Goal: Task Accomplishment & Management: Use online tool/utility

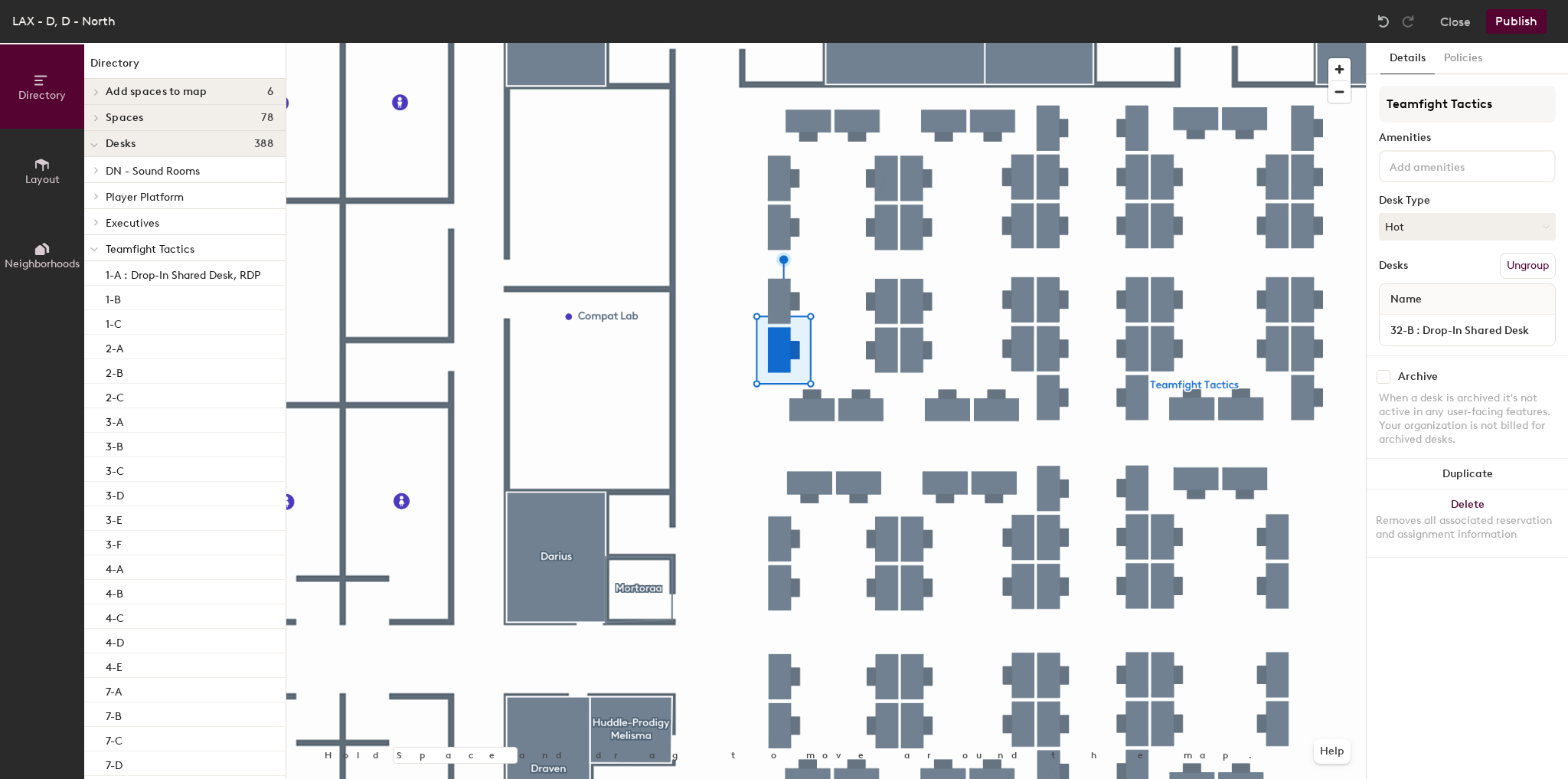
click at [1507, 342] on div "32-B : Drop-In Shared Desk" at bounding box center [1467, 330] width 175 height 30
click at [1514, 331] on input "32-B : Drop-In Shared Desk" at bounding box center [1467, 329] width 169 height 21
type input "32-B : Drop-In Shared Desk, RDP"
drag, startPoint x: 1471, startPoint y: 671, endPoint x: 1477, endPoint y: 662, distance: 10.8
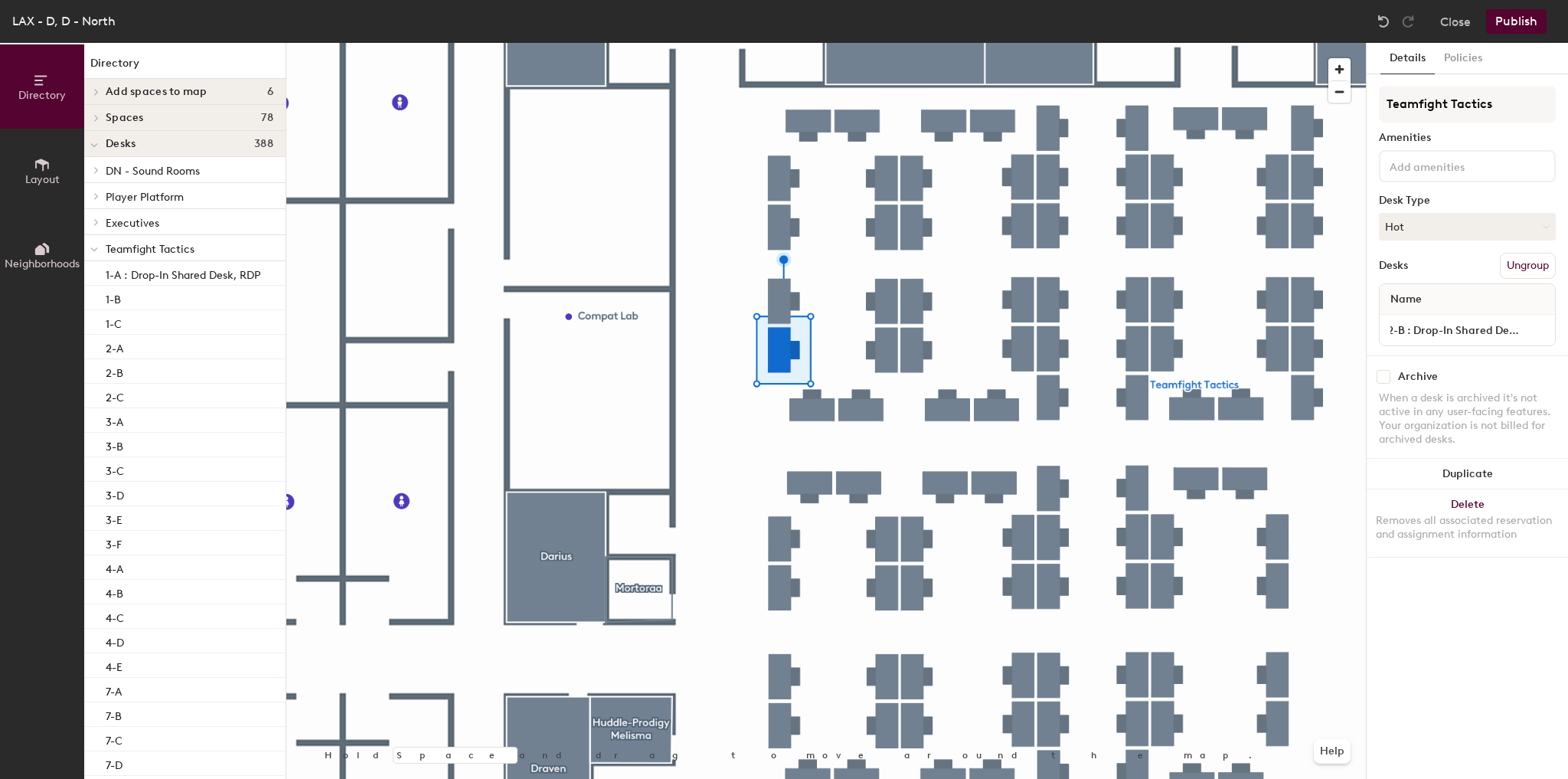
click at [1474, 668] on div "Details Policies Teamfight Tactics Amenities Desk Type Hot Desks Ungroup Name 3…" at bounding box center [1467, 411] width 201 height 736
click at [1525, 9] on button "Publish" at bounding box center [1517, 21] width 61 height 24
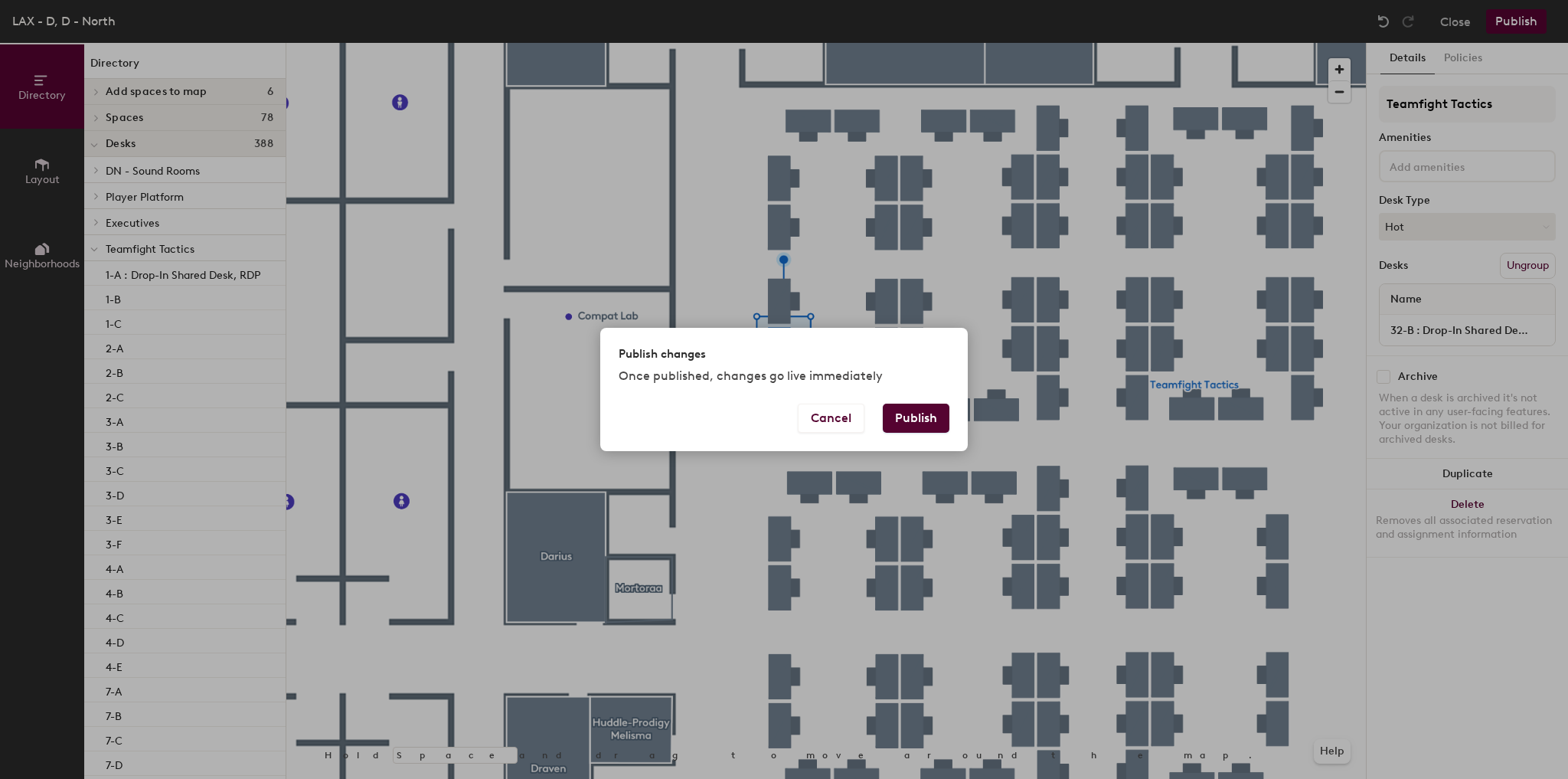
click at [938, 426] on button "Publish" at bounding box center [915, 417] width 66 height 29
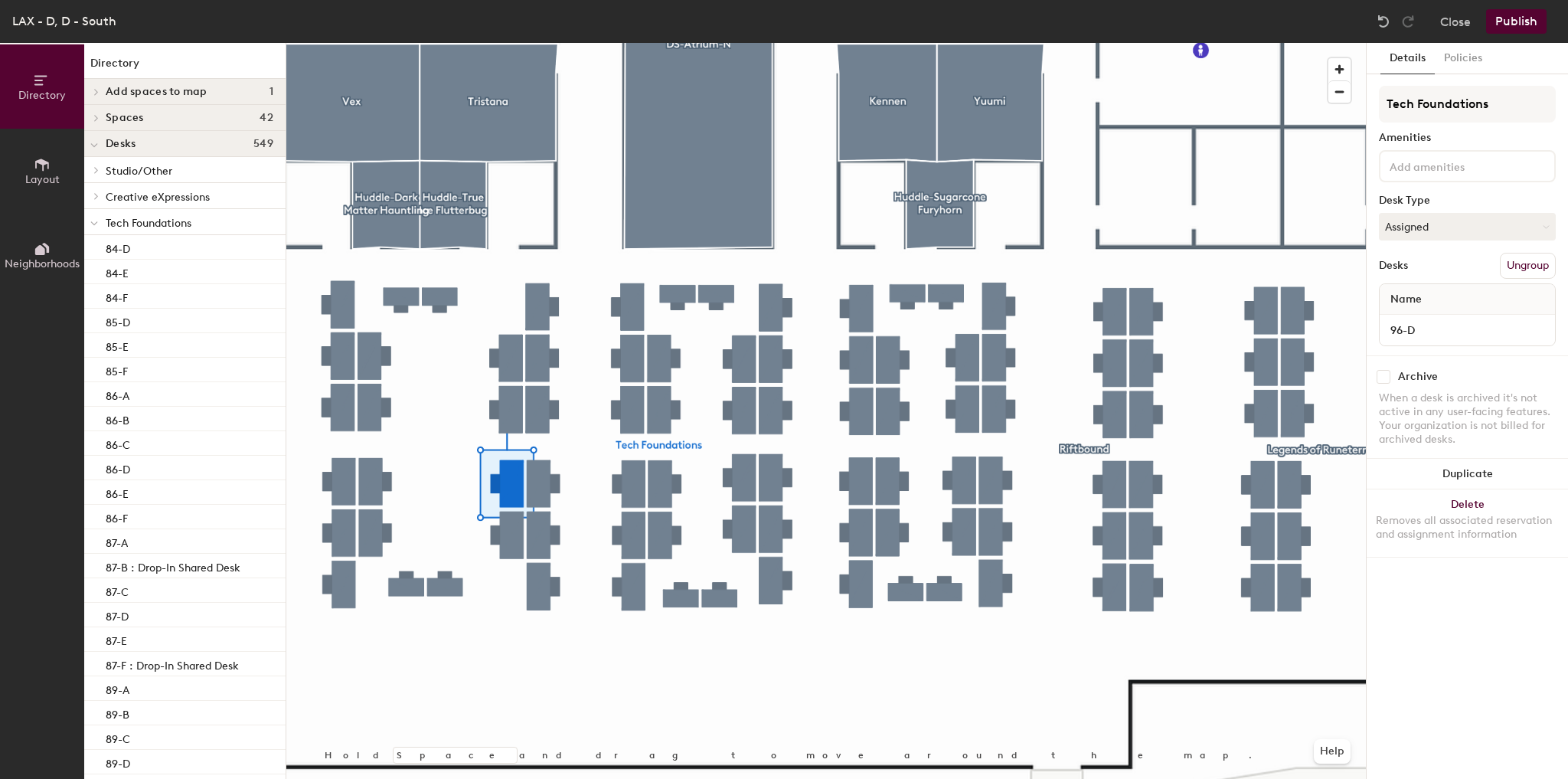
click at [1442, 344] on div "Tech Foundations Amenities Desk Type Assigned Desks Ungroup Name 96-D" at bounding box center [1467, 221] width 177 height 270
click at [1449, 329] on input "96-D" at bounding box center [1467, 329] width 169 height 21
type input "96-D : Drop-In Shared Desk"
drag, startPoint x: 1421, startPoint y: 628, endPoint x: 1421, endPoint y: 591, distance: 37.0
click at [1421, 628] on div "Details Policies Tech Foundations Amenities Desk Type Assigned Desks Ungroup Na…" at bounding box center [1467, 411] width 201 height 736
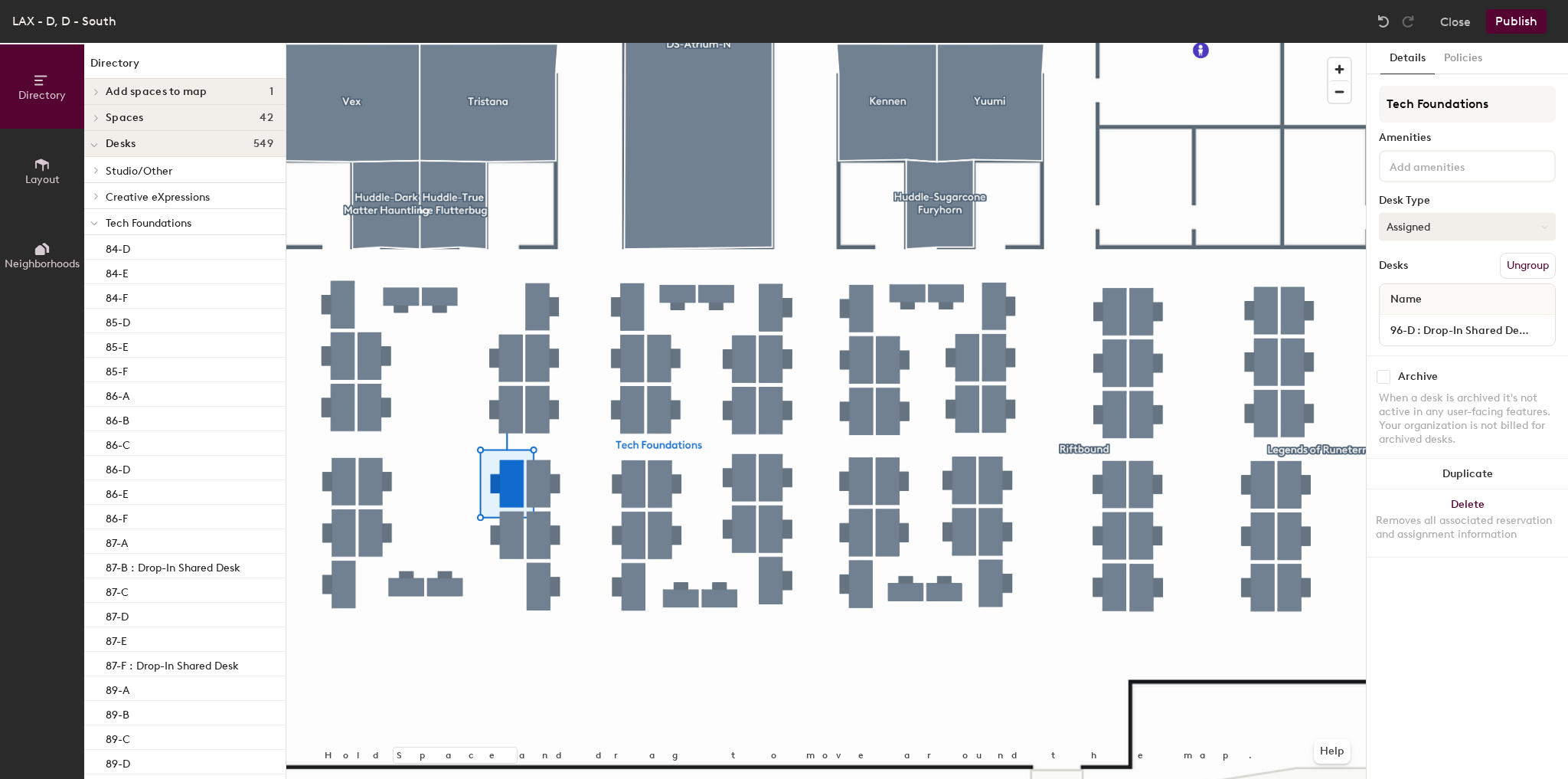
click at [1442, 225] on button "Assigned" at bounding box center [1467, 226] width 177 height 27
click at [1411, 292] on div "Hot" at bounding box center [1456, 296] width 153 height 23
click at [1513, 27] on button "Publish" at bounding box center [1517, 21] width 61 height 24
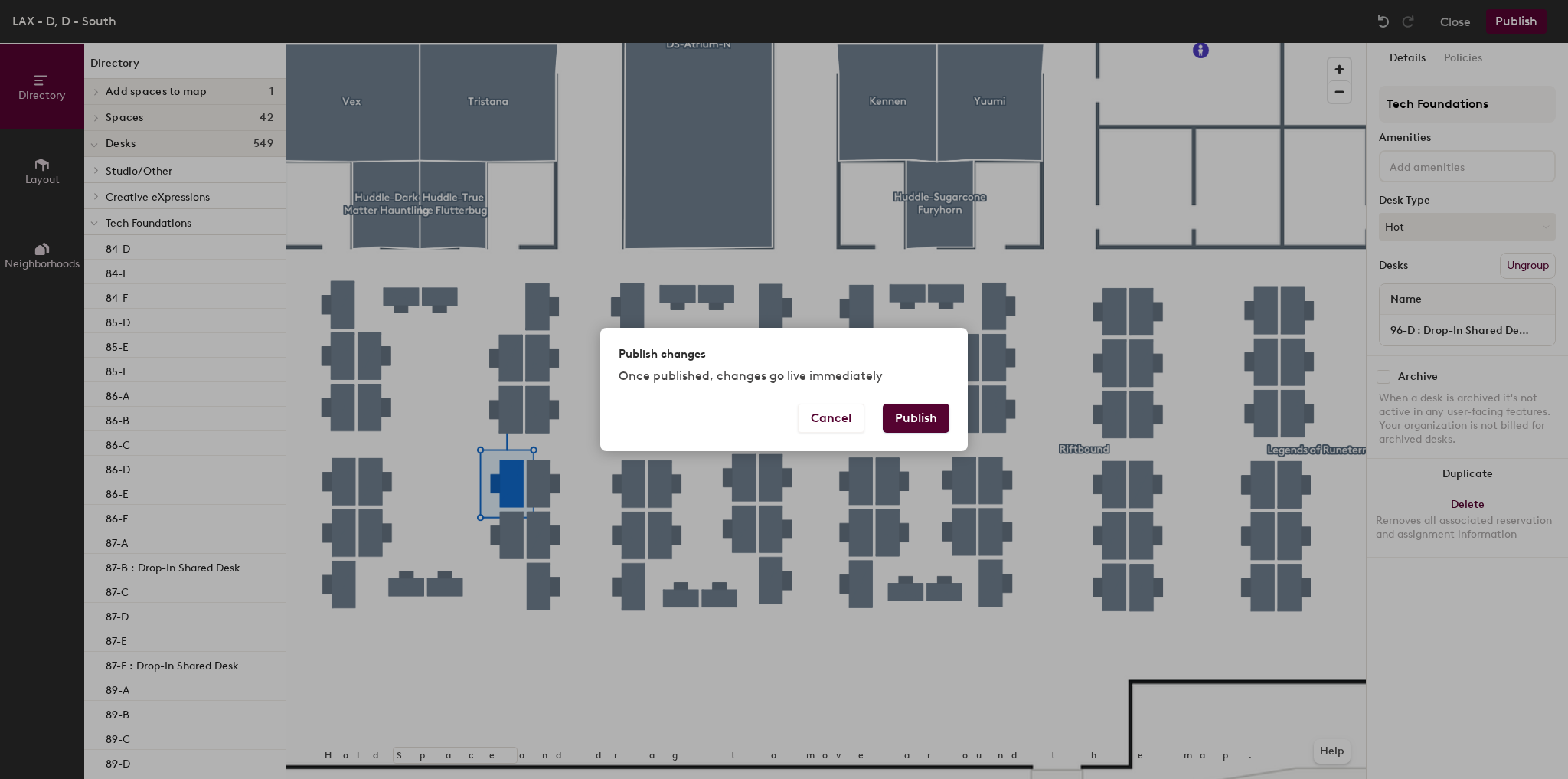
click at [891, 424] on button "Publish" at bounding box center [915, 417] width 66 height 29
